Goal: Information Seeking & Learning: Check status

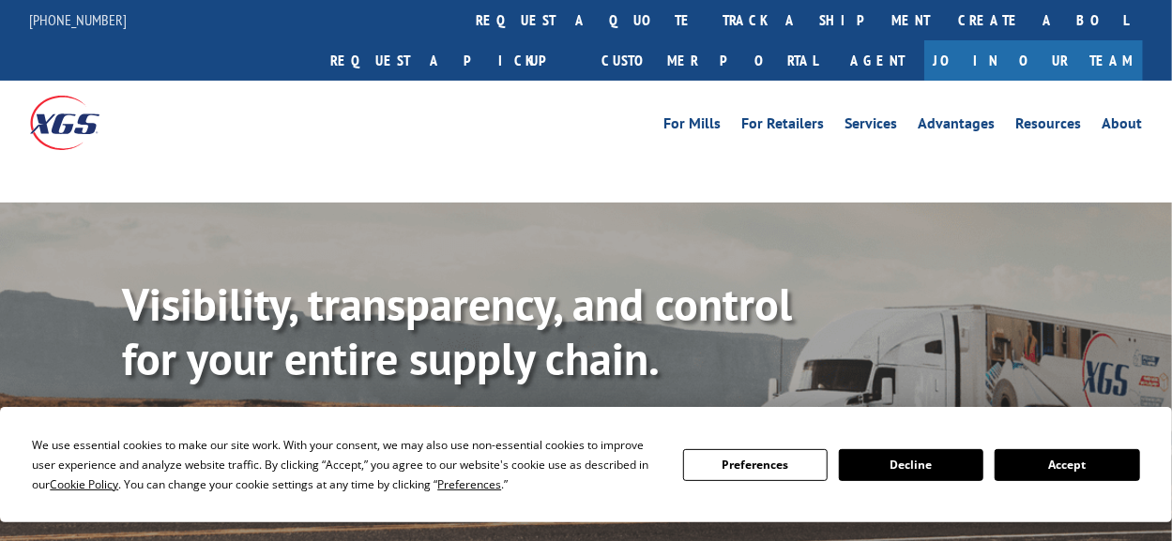
click at [1089, 458] on button "Accept" at bounding box center [1067, 465] width 144 height 32
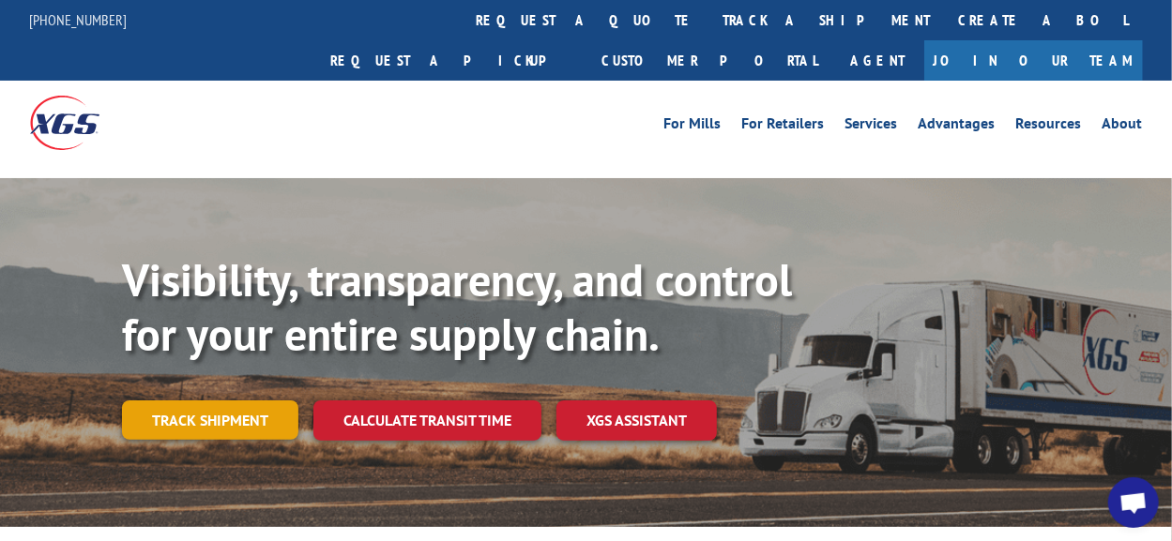
click at [266, 401] on link "Track shipment" at bounding box center [210, 420] width 176 height 39
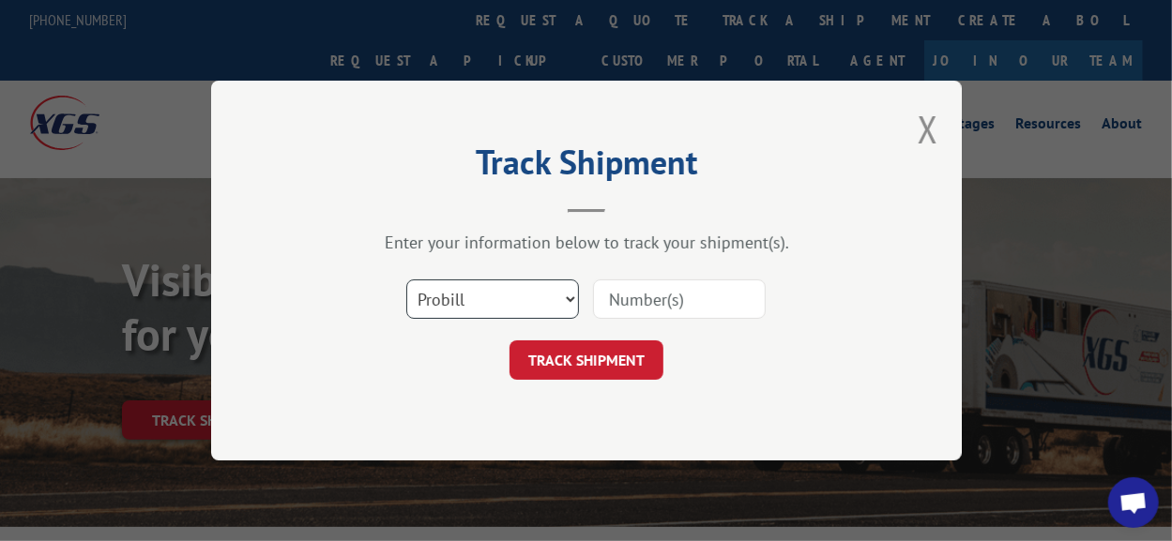
click at [557, 301] on select "Select category... Probill BOL PO" at bounding box center [492, 299] width 173 height 39
select select "bol"
click at [406, 280] on select "Select category... Probill BOL PO" at bounding box center [492, 299] width 173 height 39
paste input "6043151"
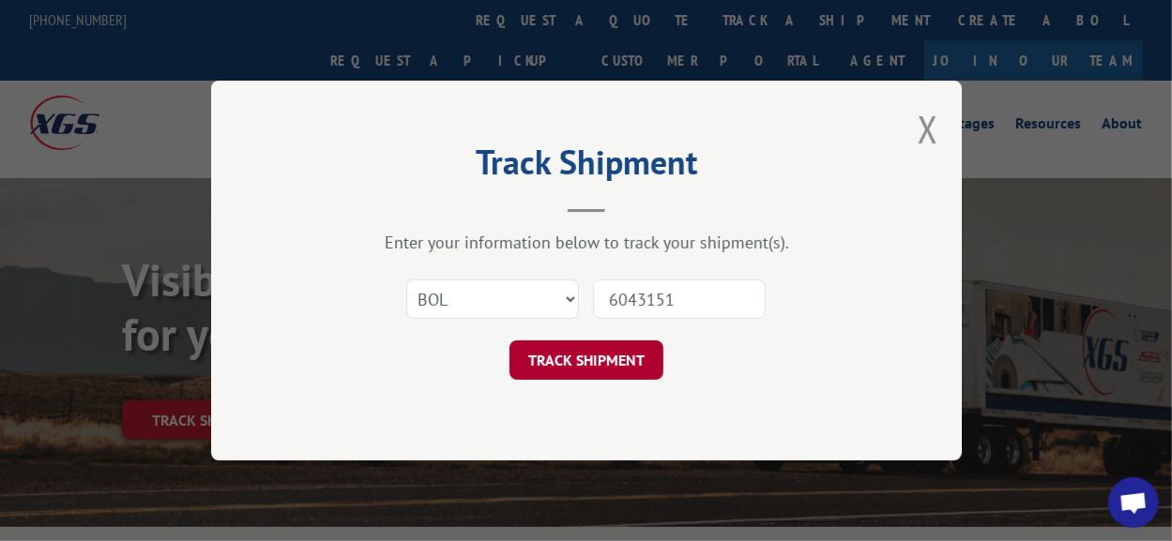
type input "6043151"
click at [608, 359] on button "TRACK SHIPMENT" at bounding box center [586, 360] width 154 height 39
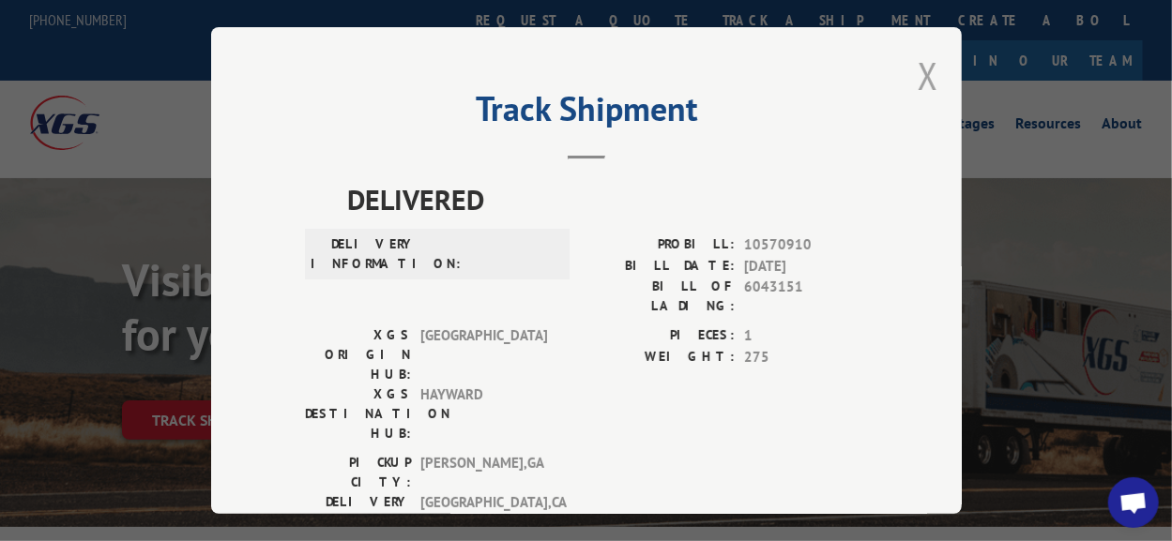
click at [921, 68] on button "Close modal" at bounding box center [928, 76] width 21 height 50
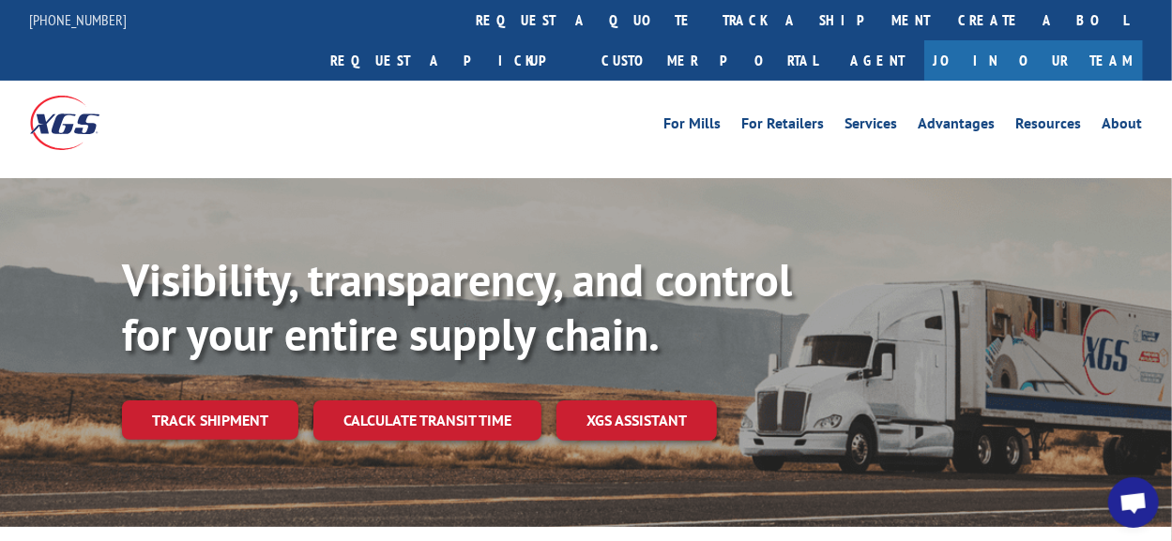
click at [212, 401] on link "Track shipment" at bounding box center [210, 420] width 176 height 39
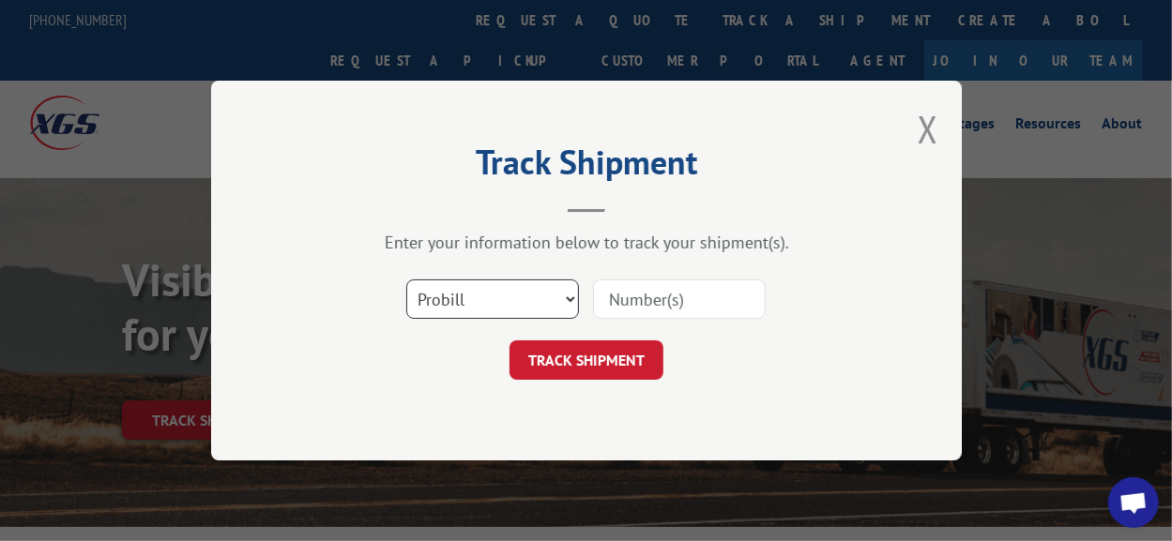
click at [525, 295] on select "Select category... Probill BOL PO" at bounding box center [492, 299] width 173 height 39
select select "bol"
click at [406, 280] on select "Select category... Probill BOL PO" at bounding box center [492, 299] width 173 height 39
paste input "6082244"
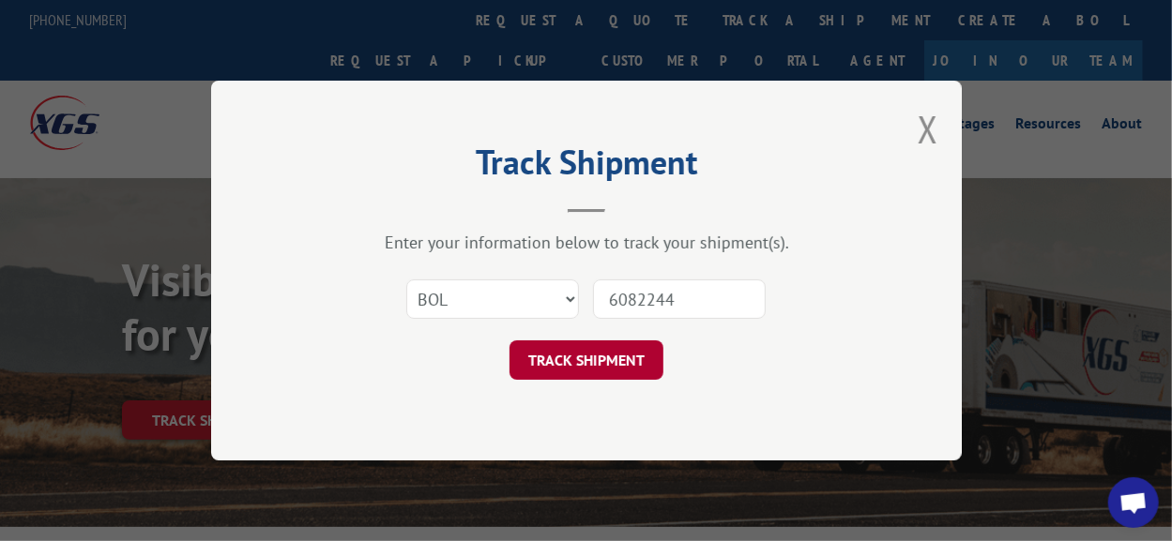
type input "6082244"
click at [571, 365] on button "TRACK SHIPMENT" at bounding box center [586, 360] width 154 height 39
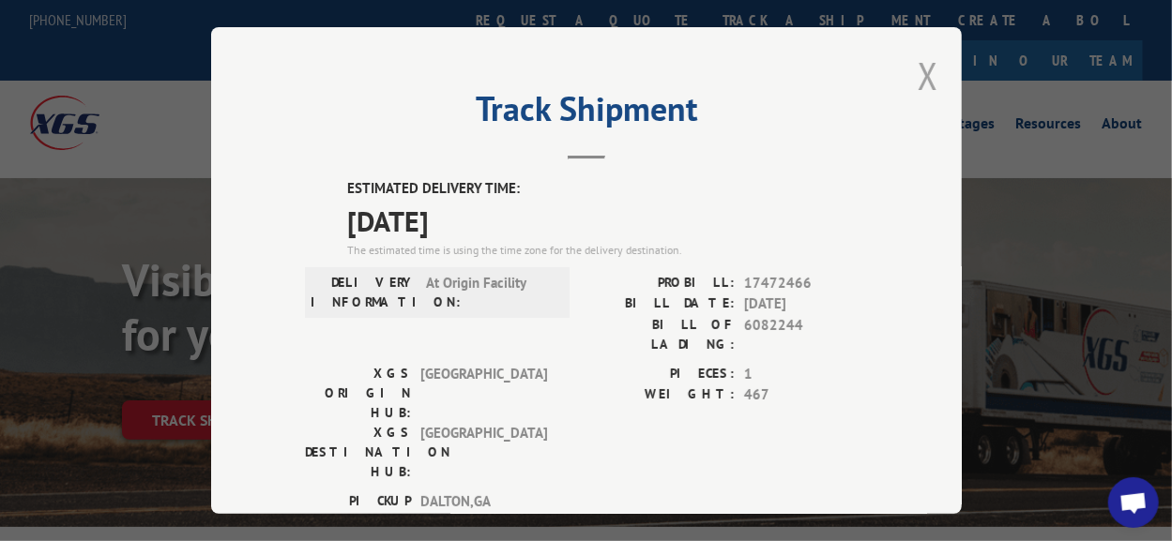
click at [918, 69] on button "Close modal" at bounding box center [928, 76] width 21 height 50
